Goal: Transaction & Acquisition: Purchase product/service

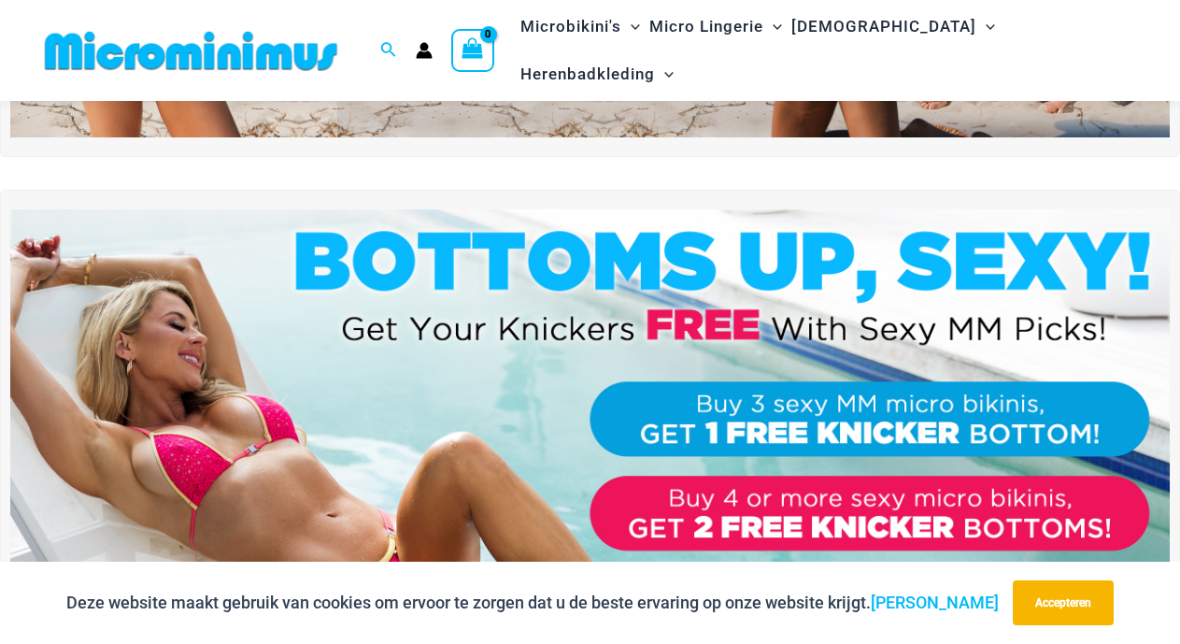
scroll to position [593, 0]
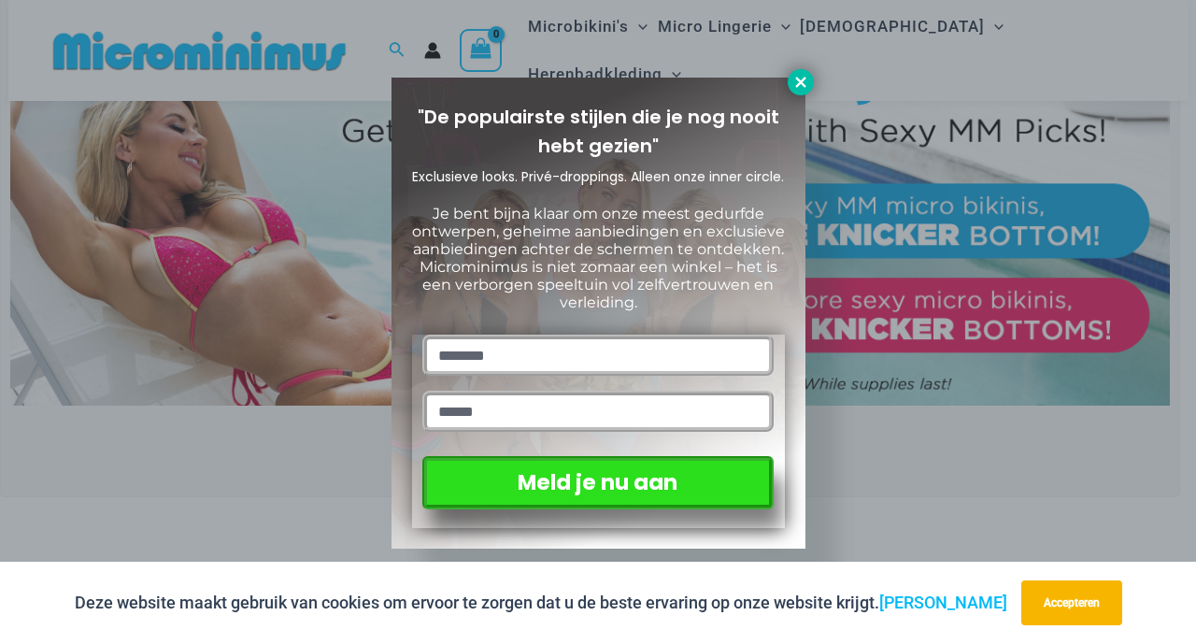
click at [797, 72] on button at bounding box center [801, 82] width 26 height 26
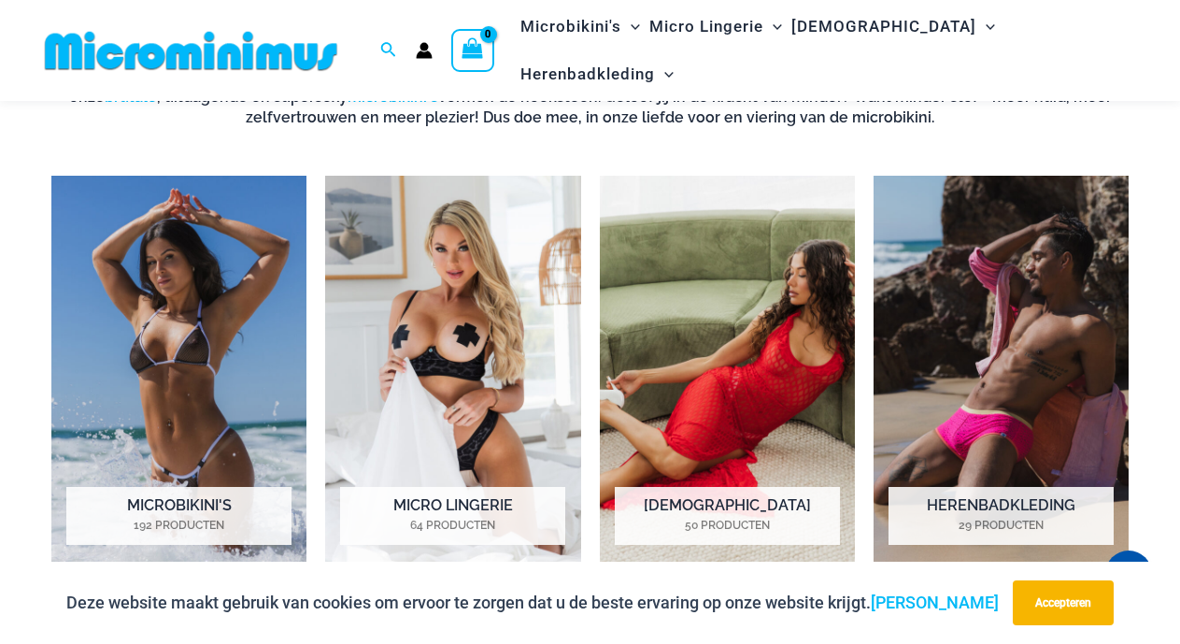
scroll to position [1232, 0]
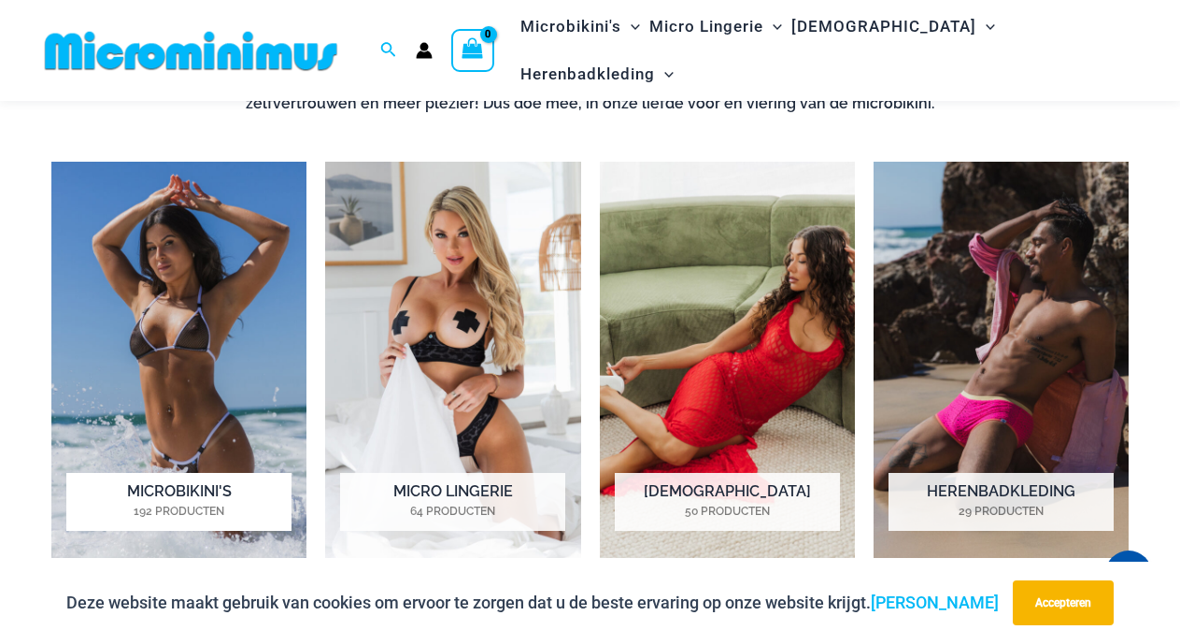
click at [169, 490] on font "Microbikini's" at bounding box center [179, 491] width 105 height 18
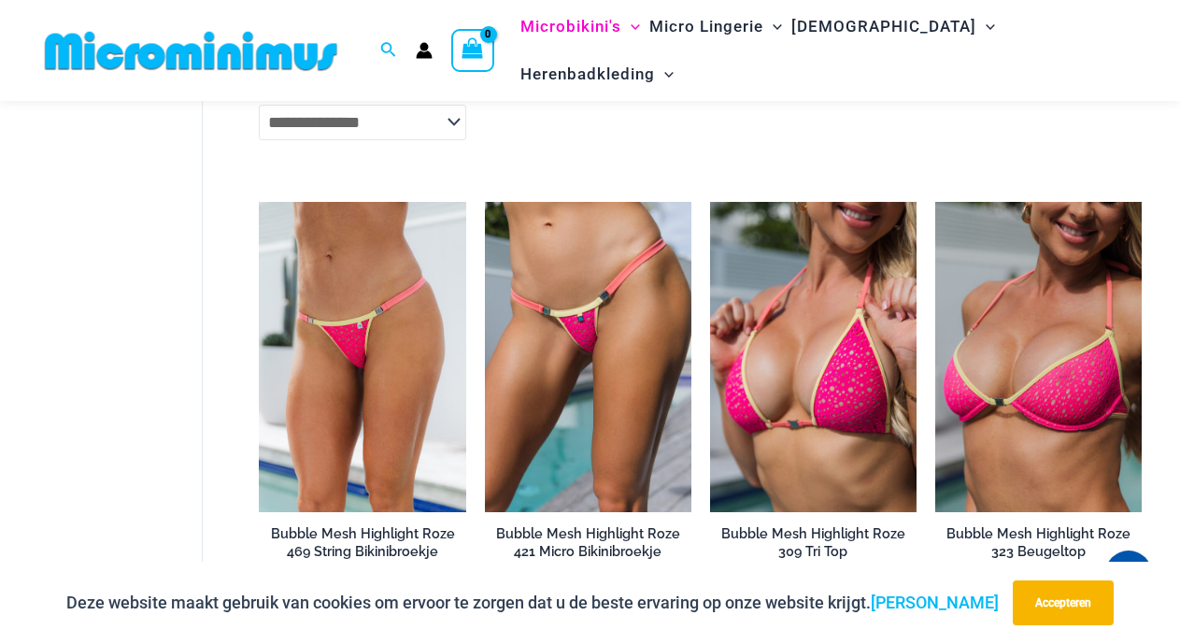
scroll to position [2588, 0]
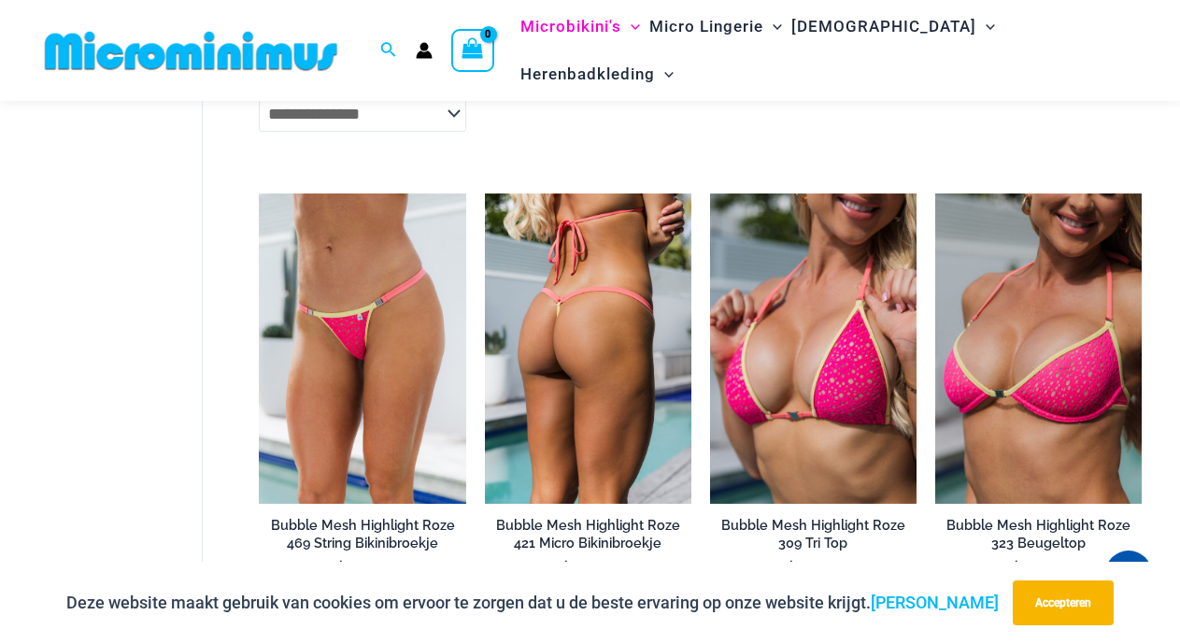
click at [581, 517] on font "Bubble Mesh Highlight Roze 421 Micro Bikinibroekje" at bounding box center [588, 534] width 184 height 34
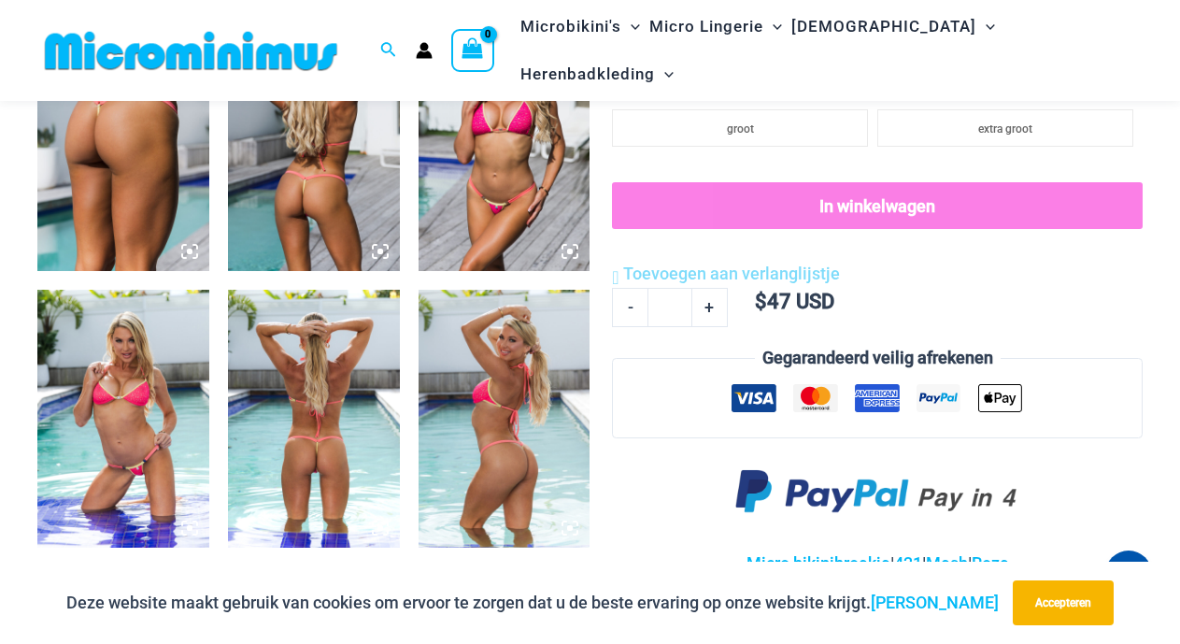
scroll to position [1083, 0]
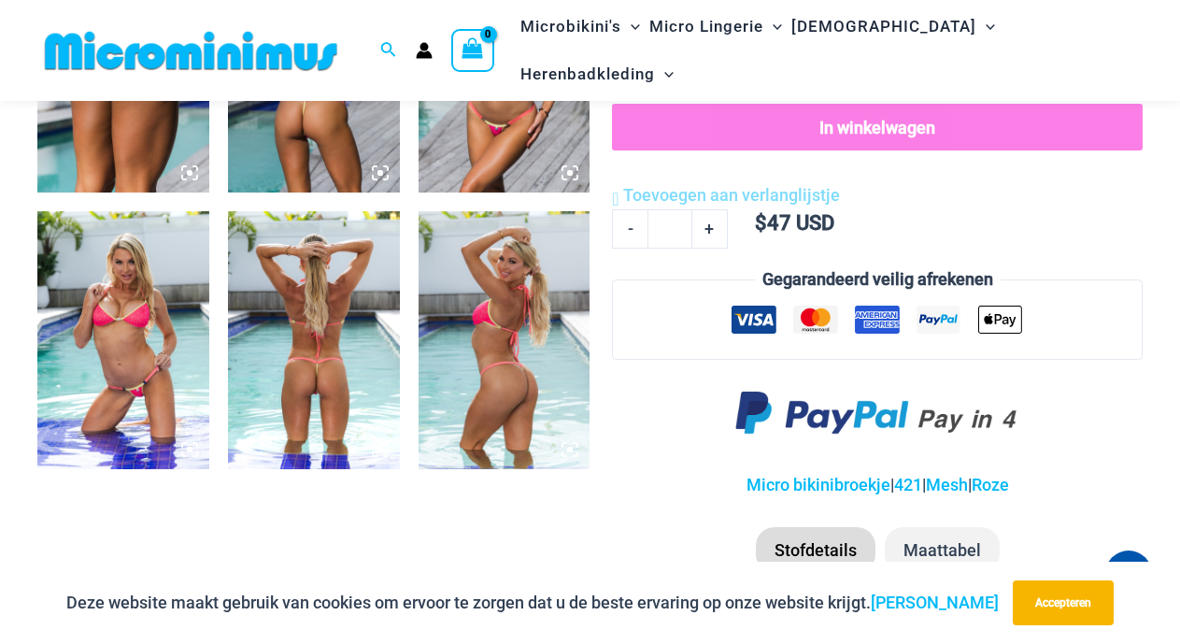
click at [126, 374] on img at bounding box center [123, 340] width 172 height 258
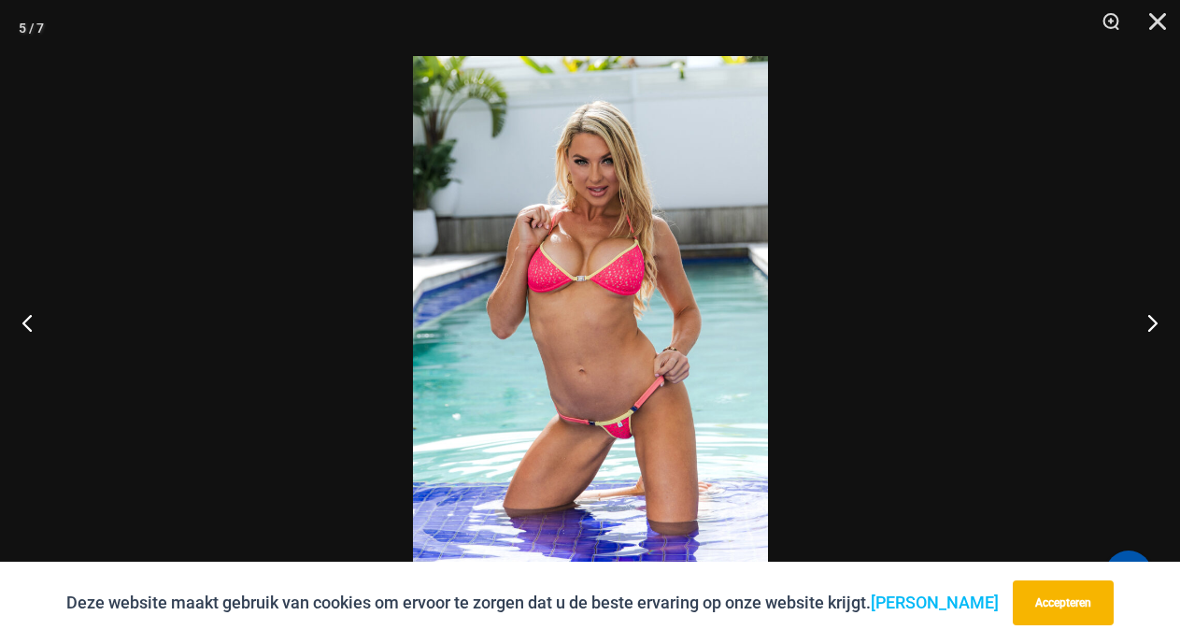
click at [659, 433] on img at bounding box center [590, 322] width 355 height 532
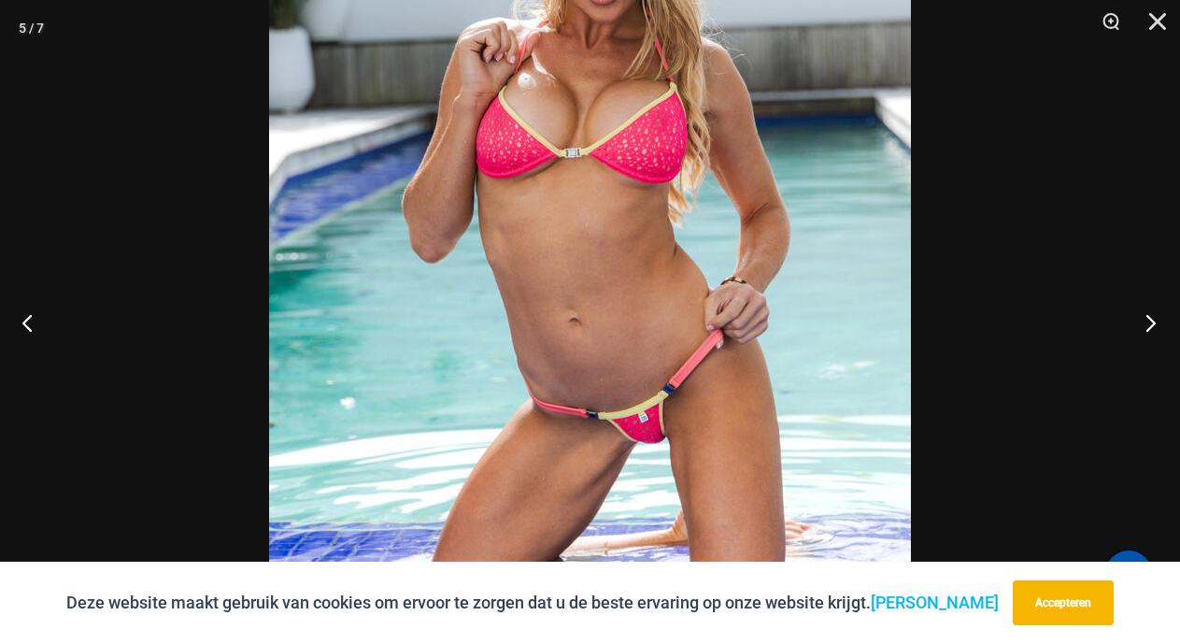
click at [1155, 321] on button "Volgende" at bounding box center [1145, 322] width 70 height 93
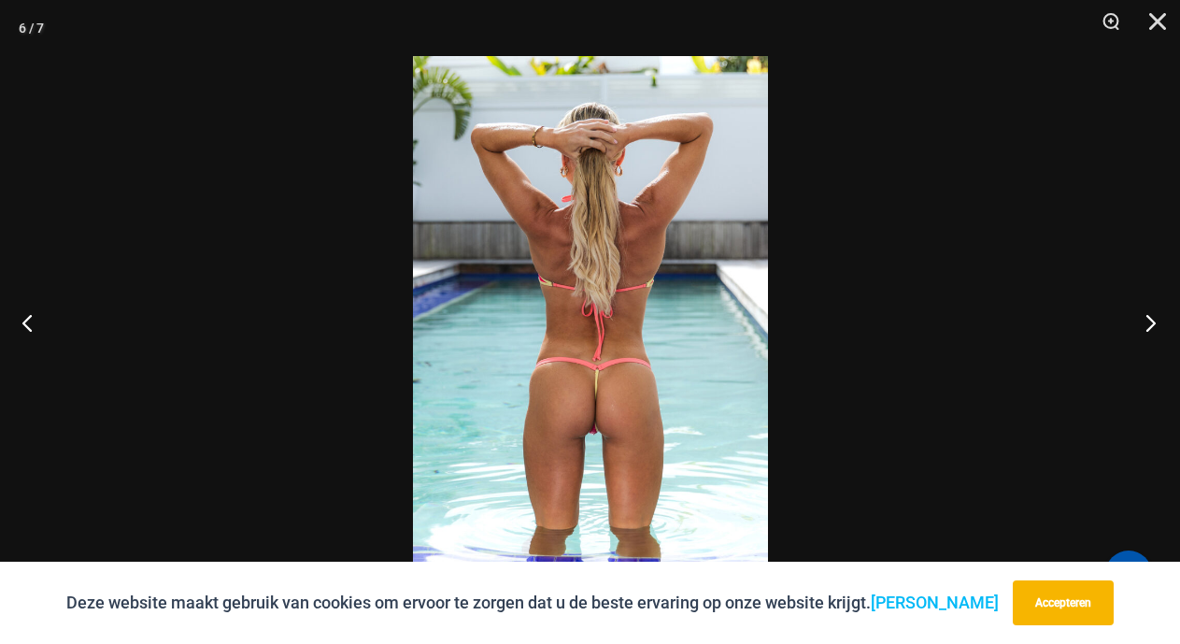
click at [1155, 321] on button "Volgende" at bounding box center [1145, 322] width 70 height 93
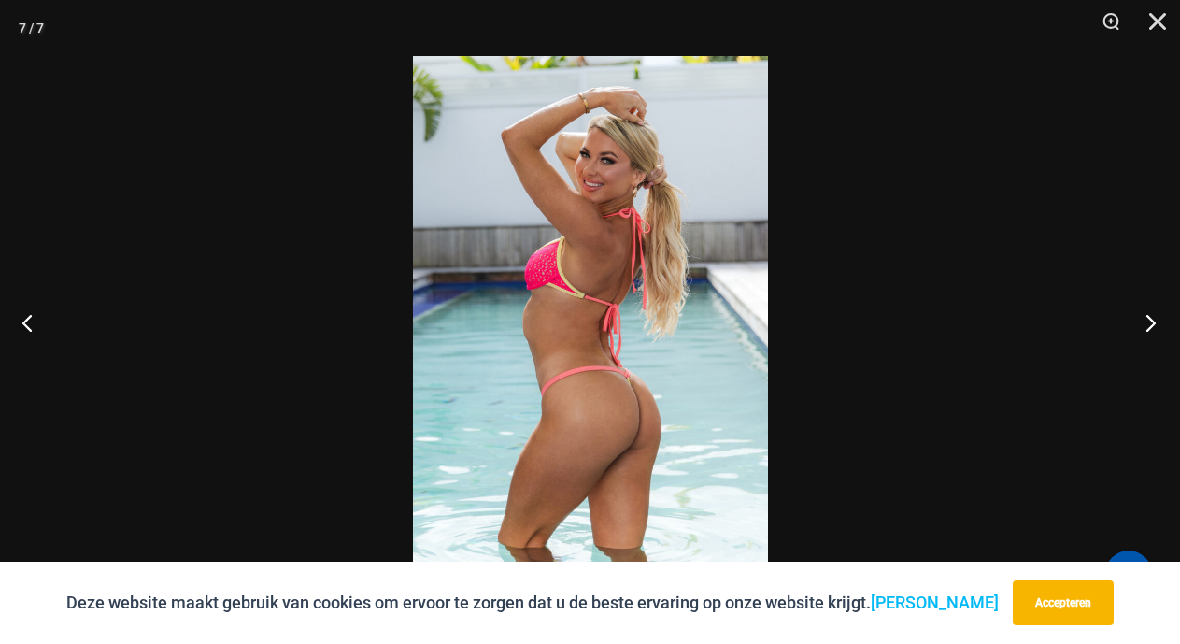
click at [1155, 321] on button "Volgende" at bounding box center [1145, 322] width 70 height 93
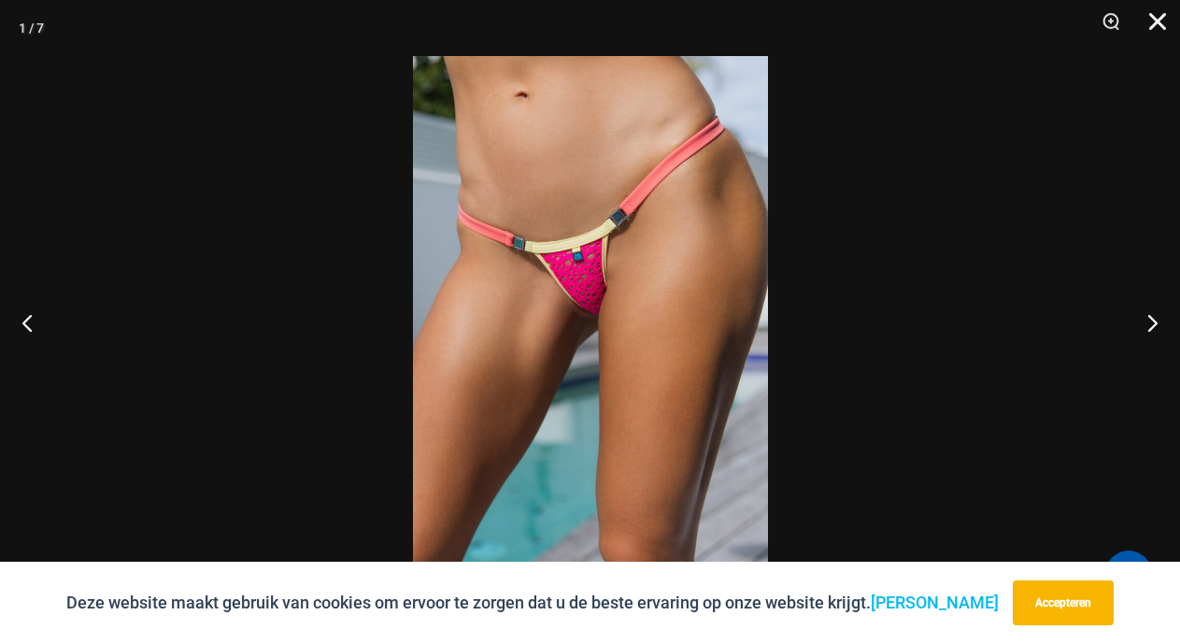
click at [1159, 17] on button "Dichtbij" at bounding box center [1151, 28] width 47 height 56
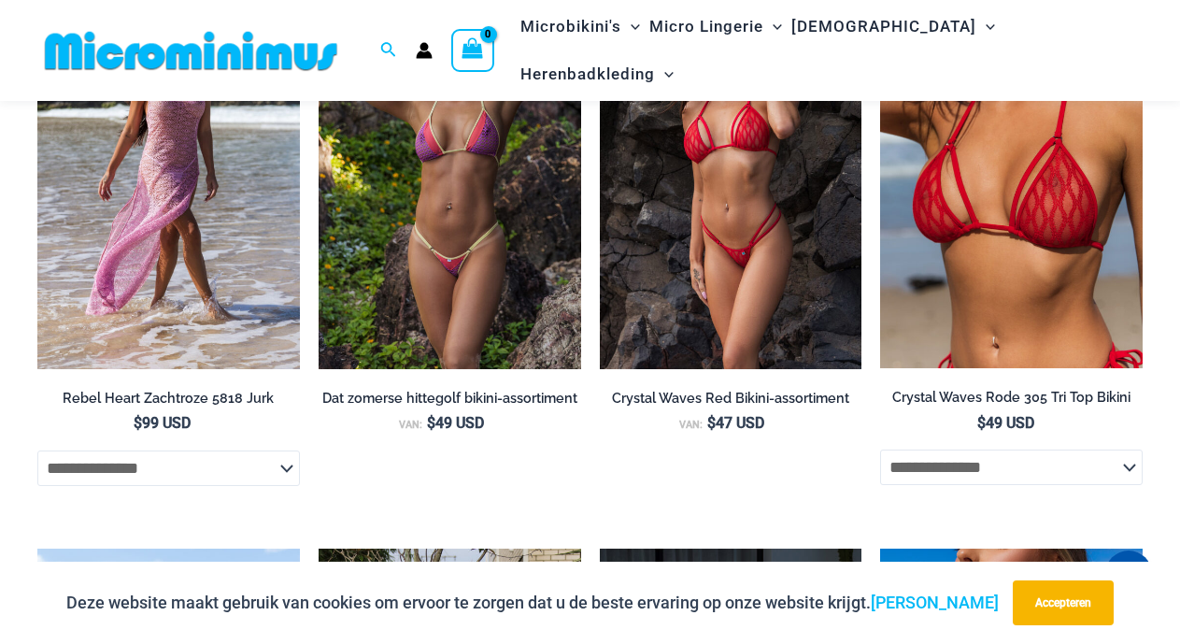
scroll to position [2664, 0]
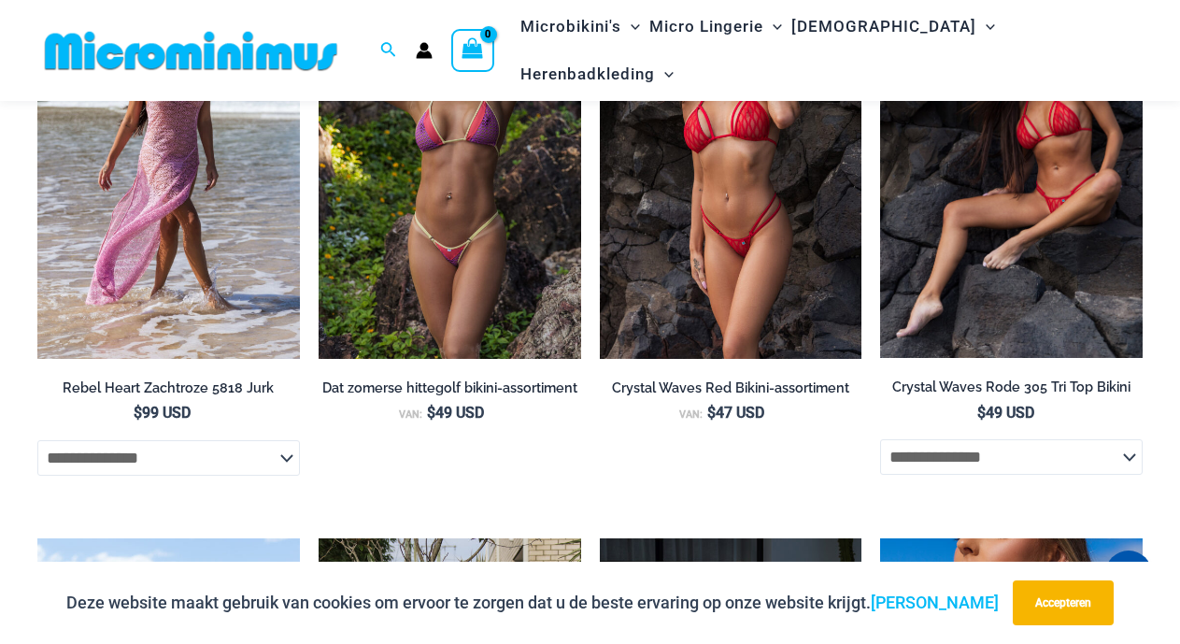
click at [1026, 320] on img at bounding box center [1011, 161] width 263 height 393
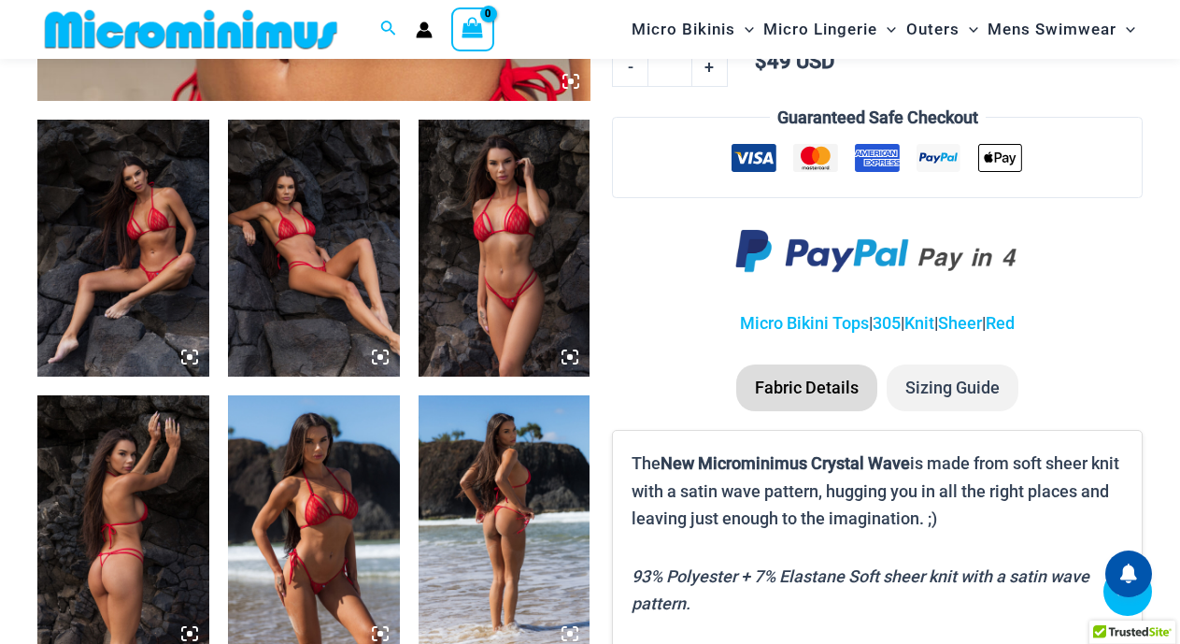
click at [382, 357] on icon at bounding box center [381, 357] width 6 height 6
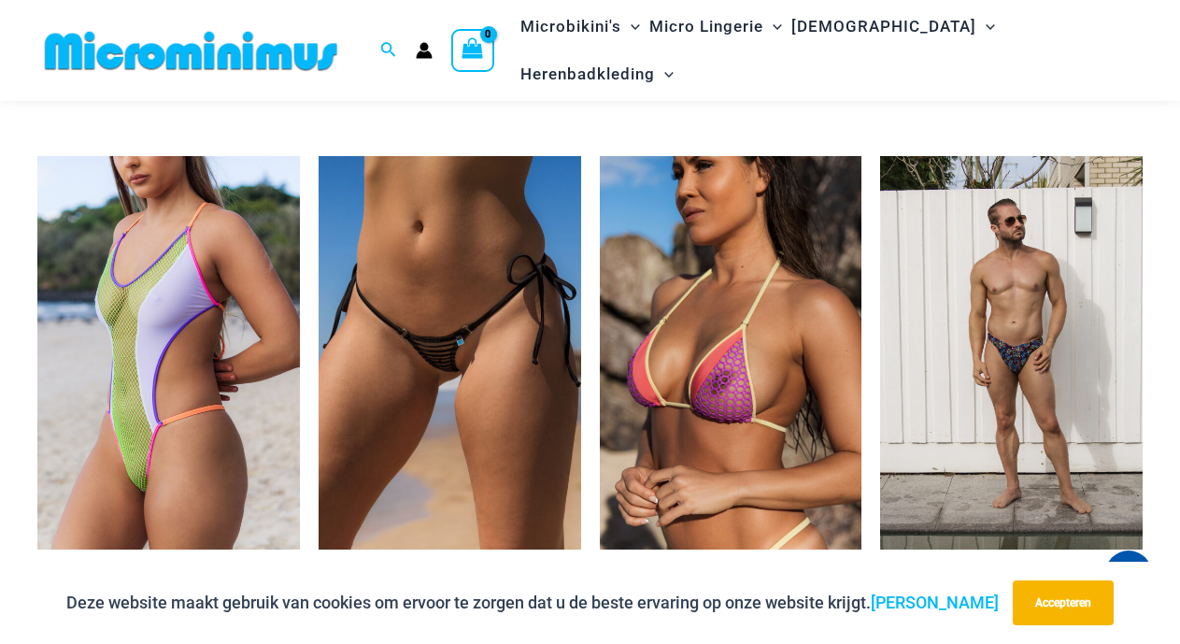
scroll to position [5247, 0]
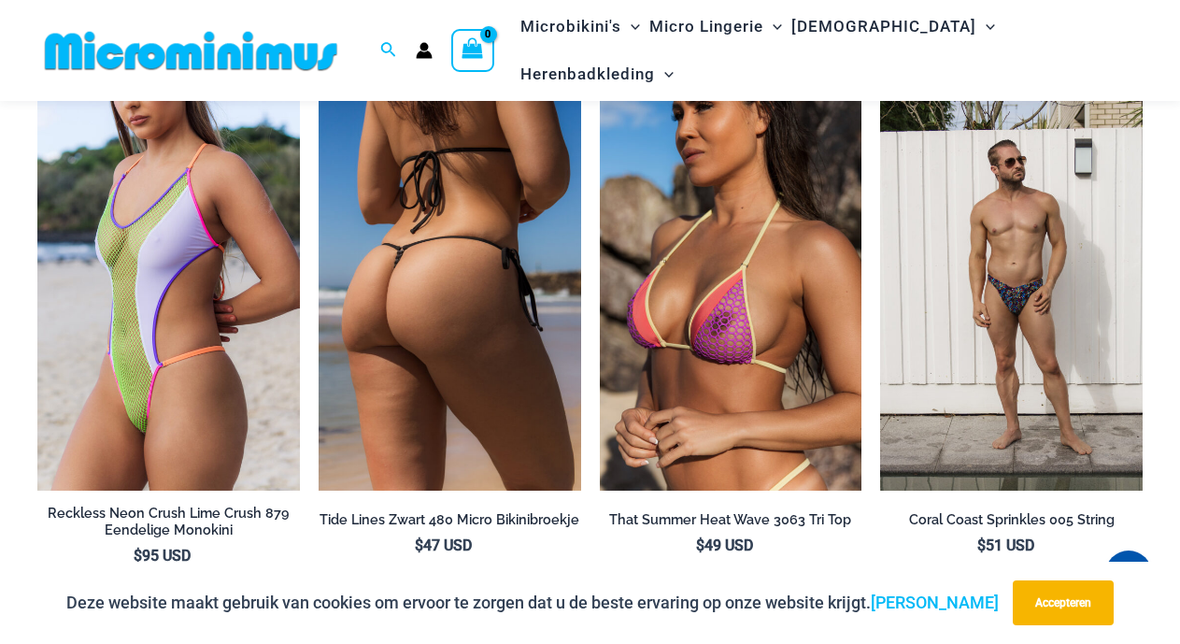
click at [406, 527] on font "Tide Lines Zwart 480 Micro Bikinibroekje" at bounding box center [450, 519] width 260 height 16
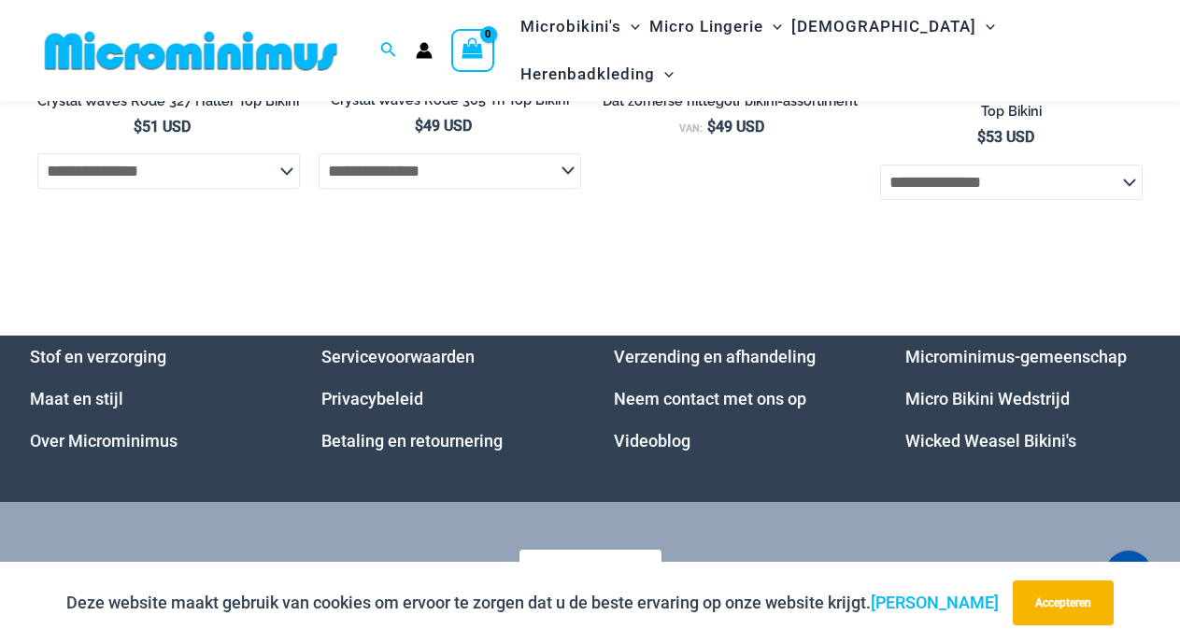
scroll to position [5632, 0]
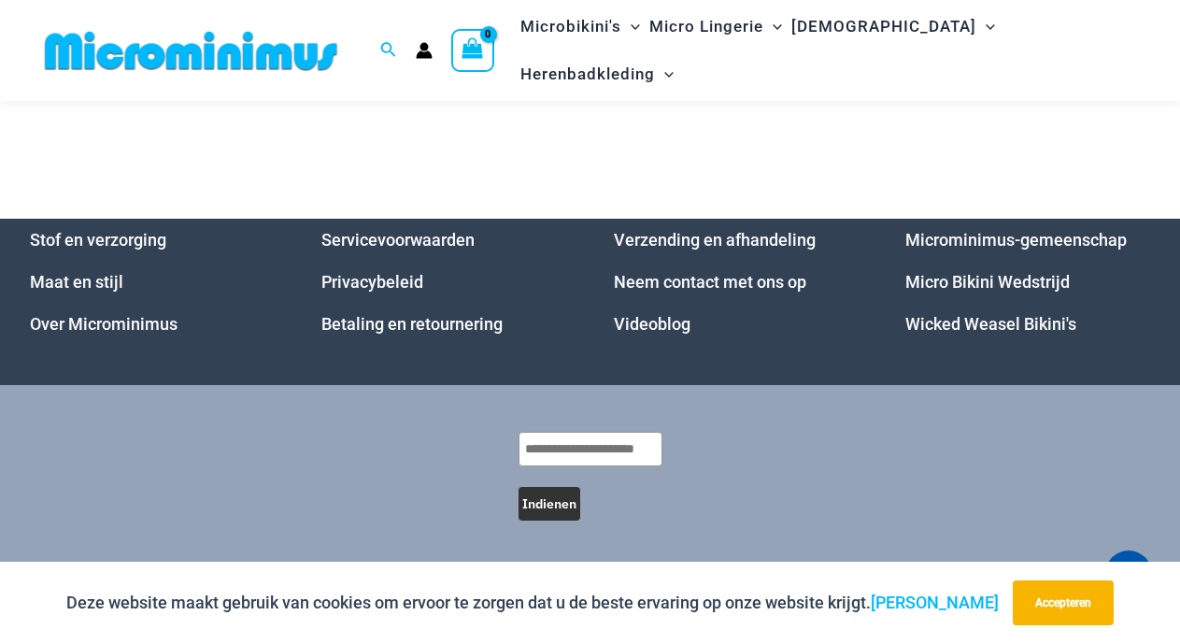
click at [982, 278] on font "Micro Bikini Wedstrijd" at bounding box center [988, 282] width 164 height 20
